Goal: Navigation & Orientation: Find specific page/section

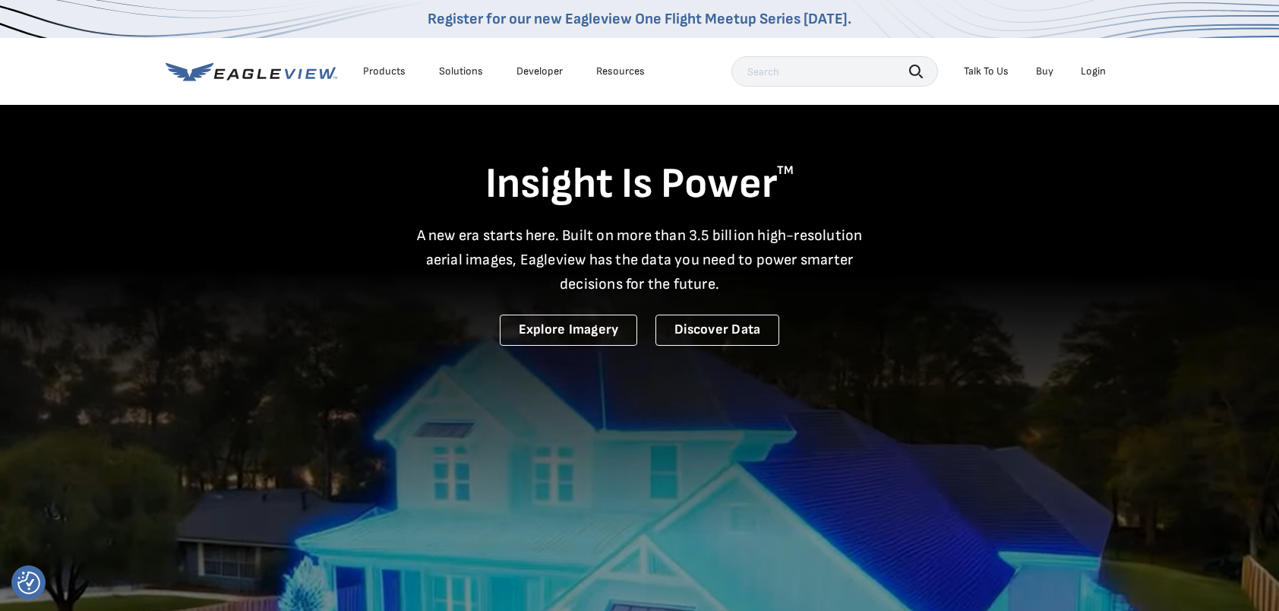
click at [1102, 70] on div "Login" at bounding box center [1093, 72] width 25 height 14
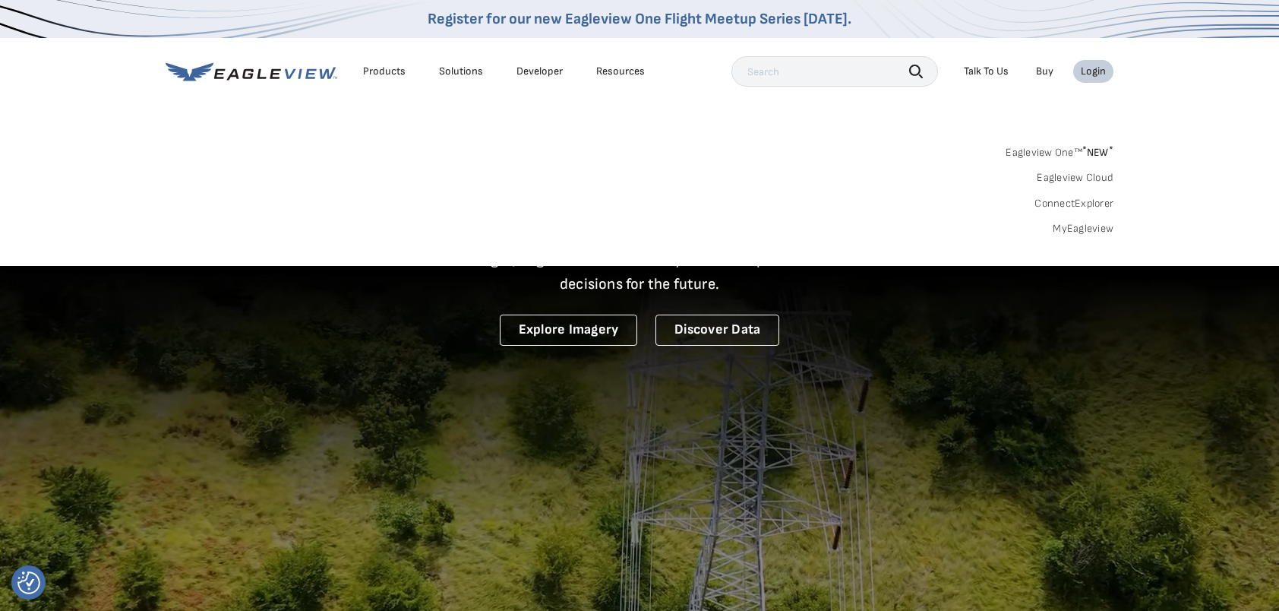
click at [1069, 197] on link "ConnectExplorer" at bounding box center [1073, 204] width 79 height 14
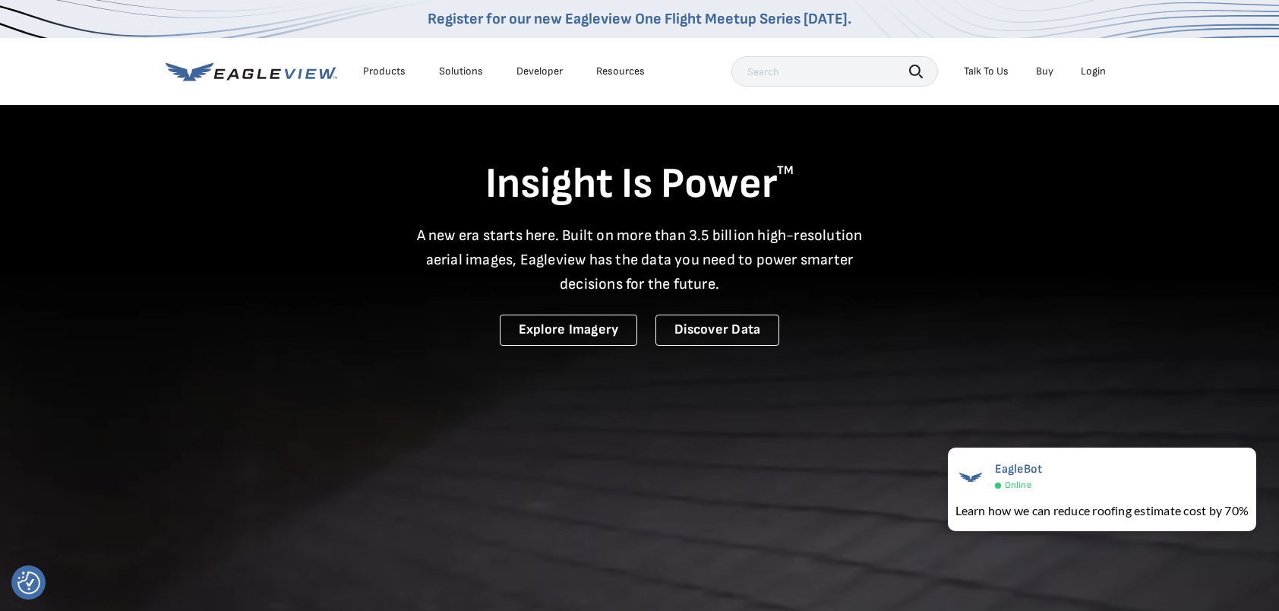
click at [1018, 248] on div "Insight Is Power TM A new era starts here. Built on more than 3.5 billion high-…" at bounding box center [640, 224] width 948 height 242
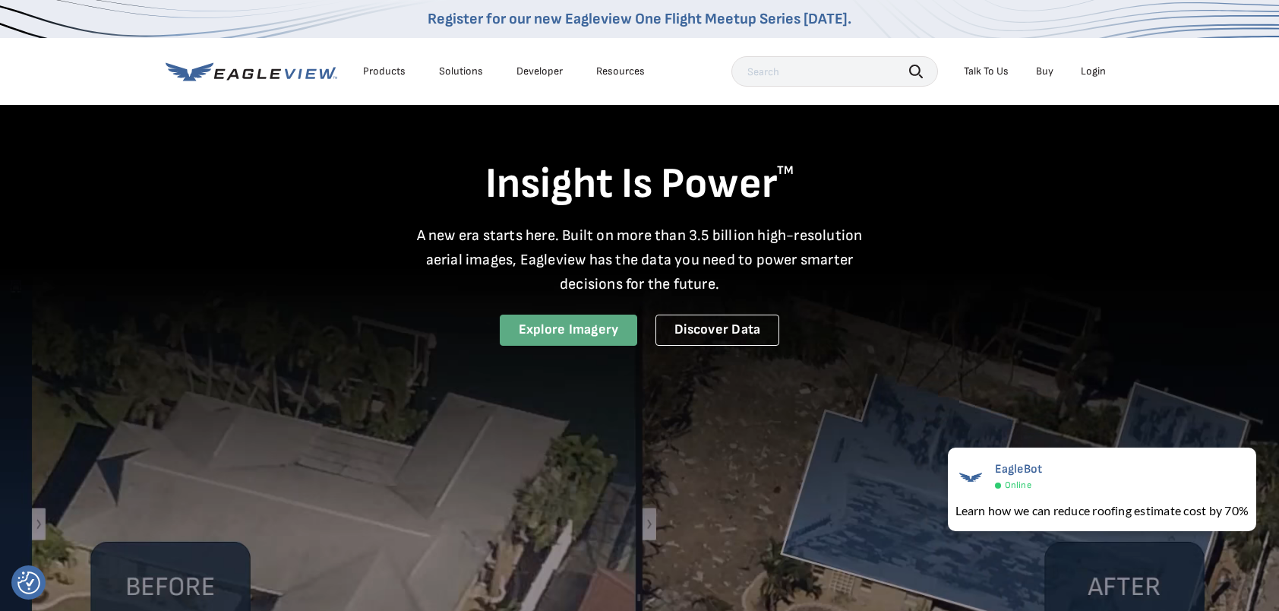
click at [567, 329] on link "Explore Imagery" at bounding box center [569, 329] width 138 height 31
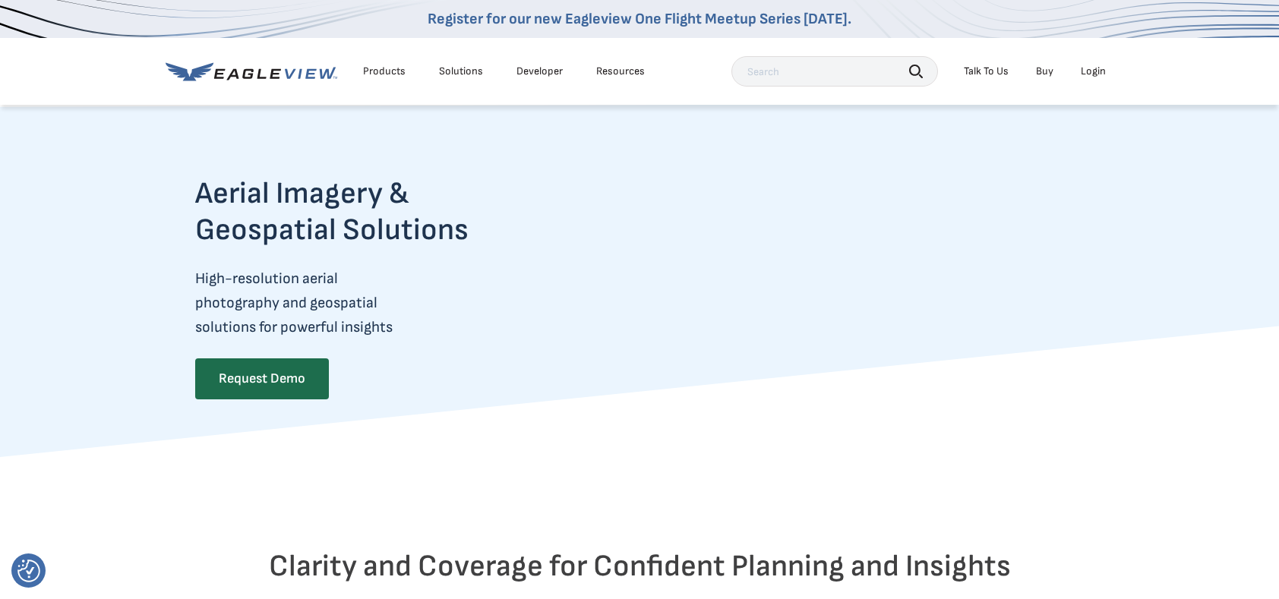
click at [1100, 71] on div "Login" at bounding box center [1093, 72] width 25 height 14
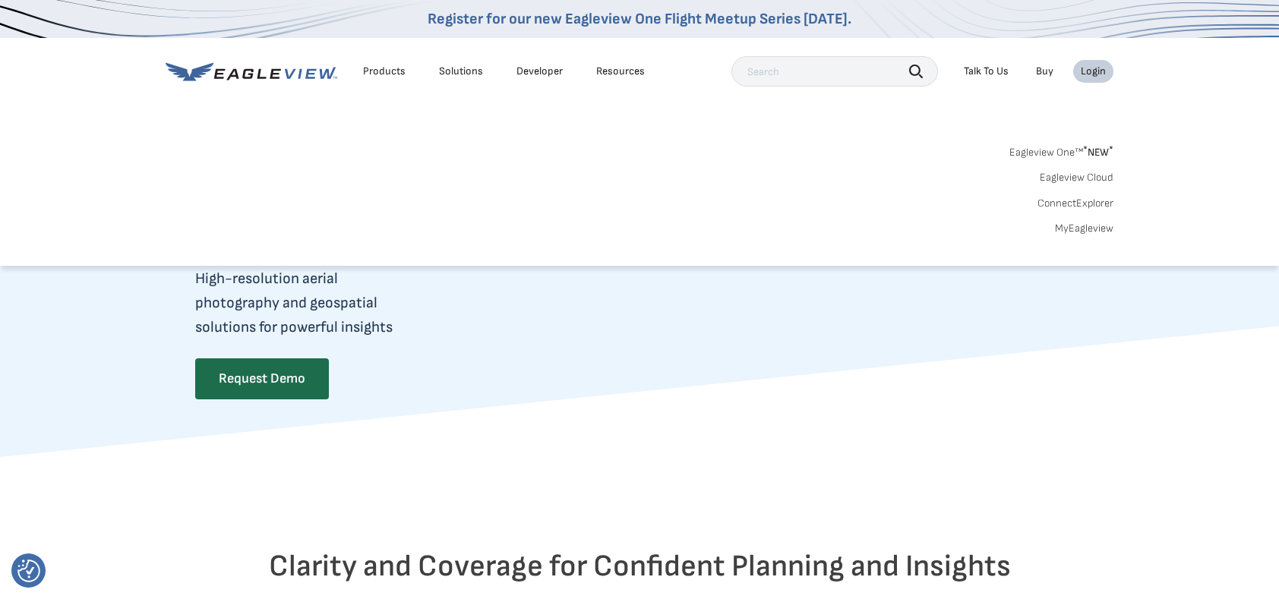
click at [1100, 71] on div "Login" at bounding box center [1093, 72] width 25 height 14
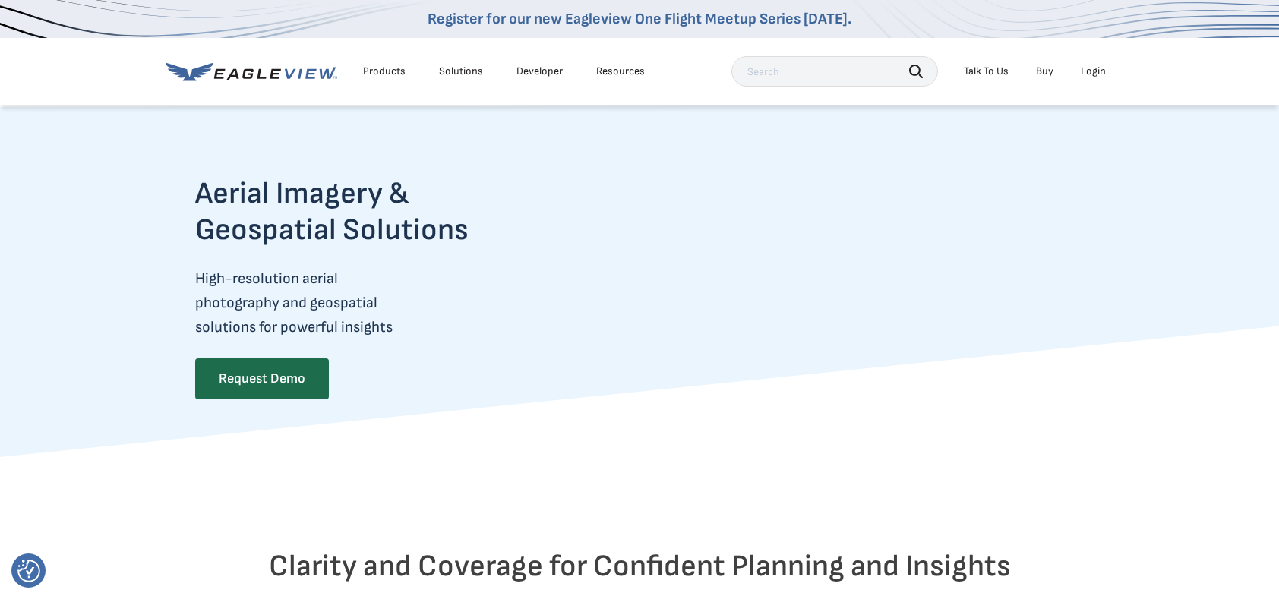
click at [1100, 71] on div "Login" at bounding box center [1093, 72] width 25 height 14
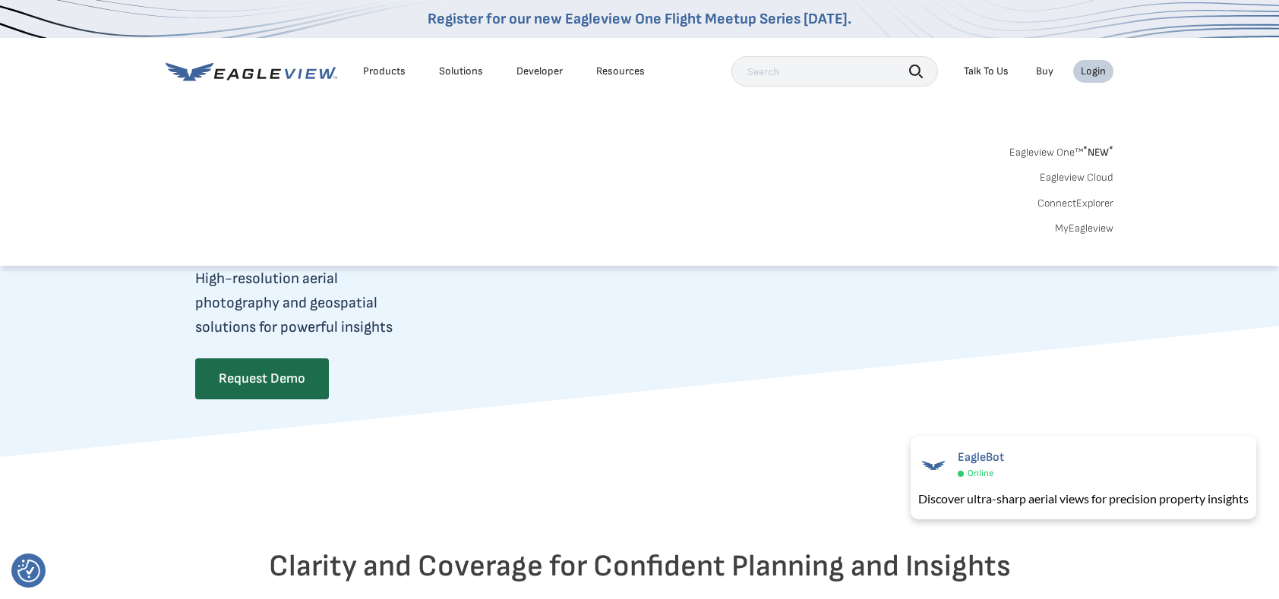
click at [1076, 229] on link "MyEagleview" at bounding box center [1084, 229] width 58 height 14
